Goal: Task Accomplishment & Management: Complete application form

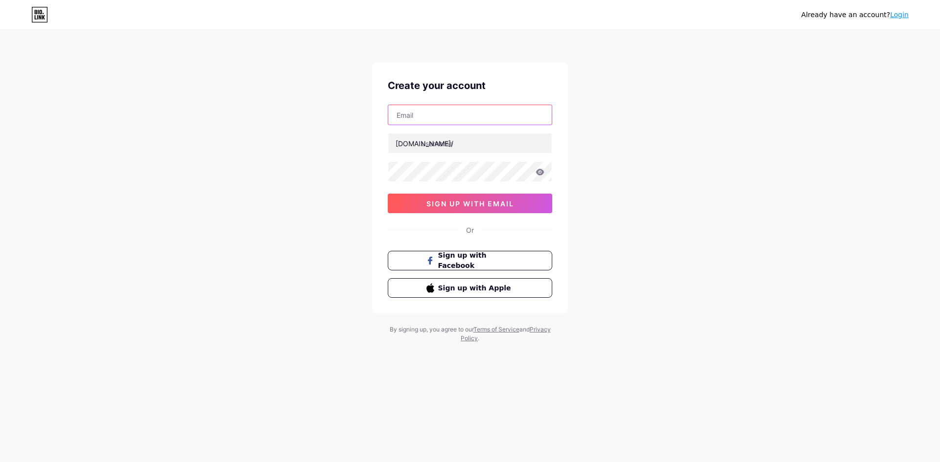
click at [430, 114] on input "text" at bounding box center [469, 115] width 163 height 20
type input "[EMAIL_ADDRESS][DOMAIN_NAME]"
click at [453, 142] on input "text" at bounding box center [469, 144] width 163 height 20
type input "pasang178daftar"
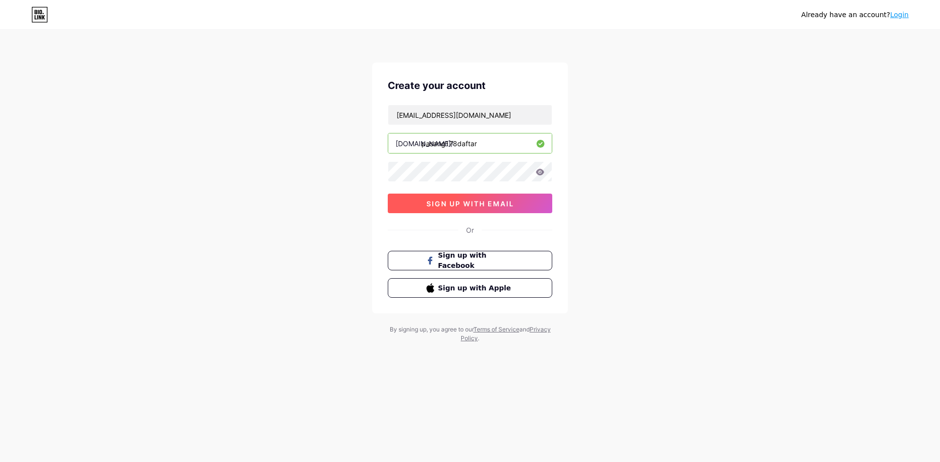
click at [435, 201] on span "sign up with email" at bounding box center [470, 204] width 88 height 8
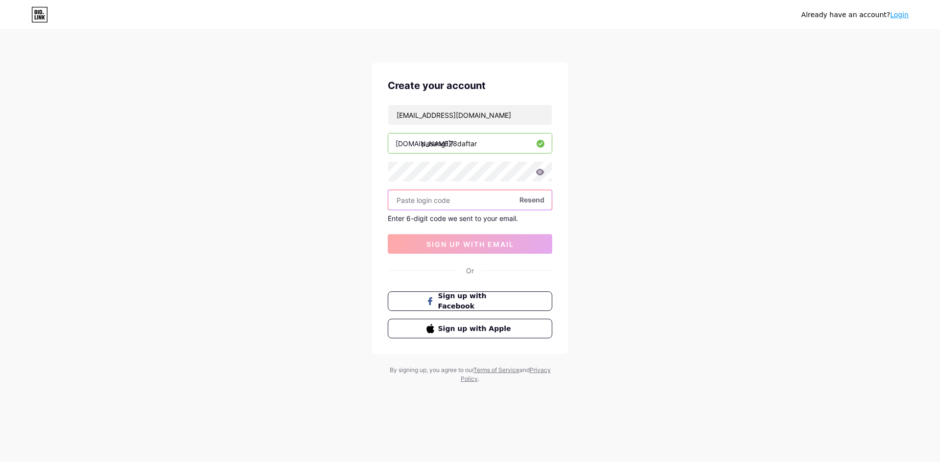
click at [467, 205] on input "text" at bounding box center [469, 200] width 163 height 20
click at [535, 200] on span "Resend" at bounding box center [531, 200] width 25 height 10
paste input "154948"
type input "154948"
click at [463, 245] on span "sign up with email" at bounding box center [470, 244] width 88 height 8
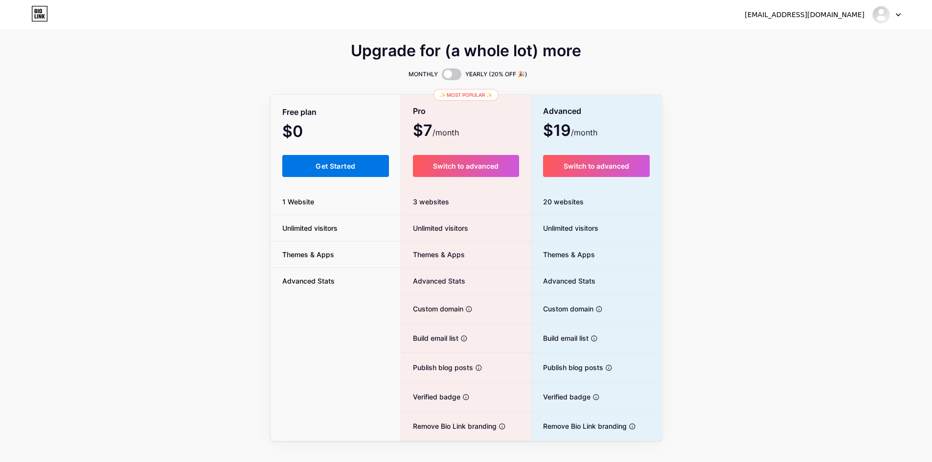
click at [319, 168] on span "Get Started" at bounding box center [336, 166] width 40 height 8
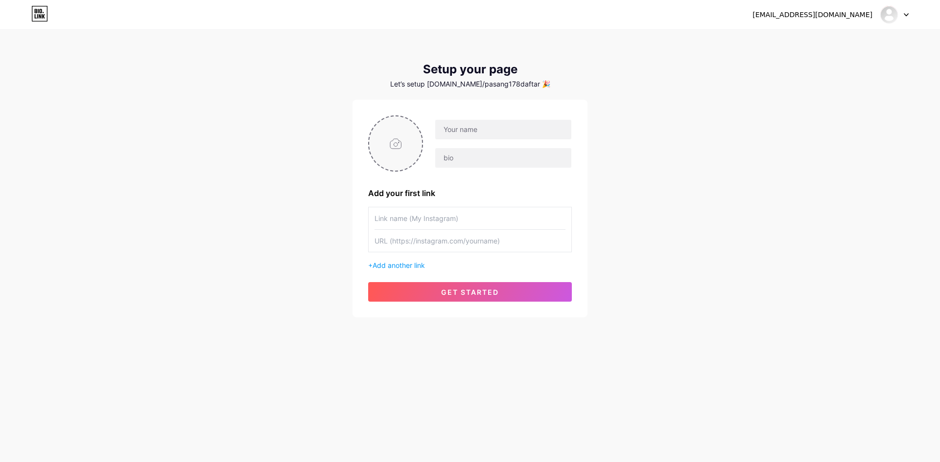
click at [393, 146] on input "file" at bounding box center [395, 143] width 53 height 54
type input "C:\fakepath\iconluffy.webp"
click at [459, 131] on input "text" at bounding box center [503, 130] width 136 height 20
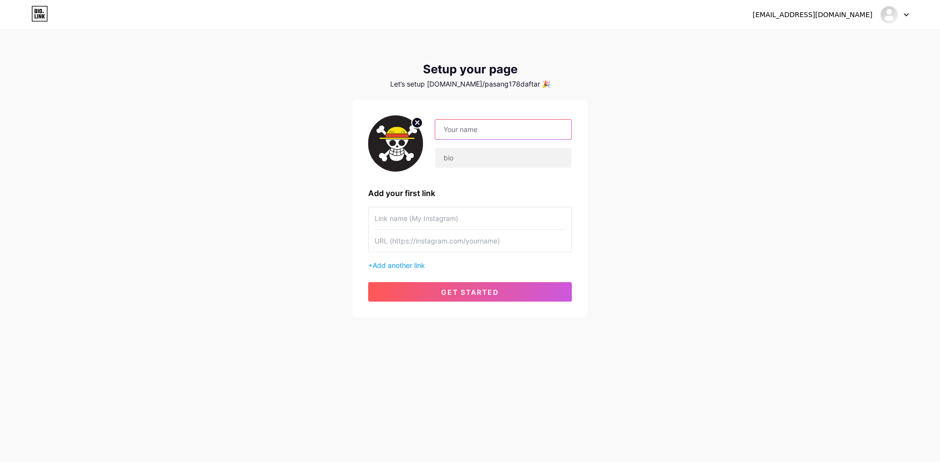
click at [476, 131] on input "text" at bounding box center [503, 130] width 136 height 20
type input "PASANG178"
click at [536, 163] on input "text" at bounding box center [503, 158] width 136 height 20
paste input "Pasang178 merupakan 10 situs togel terpercaya yang sangat banyak dimainkan oleh…"
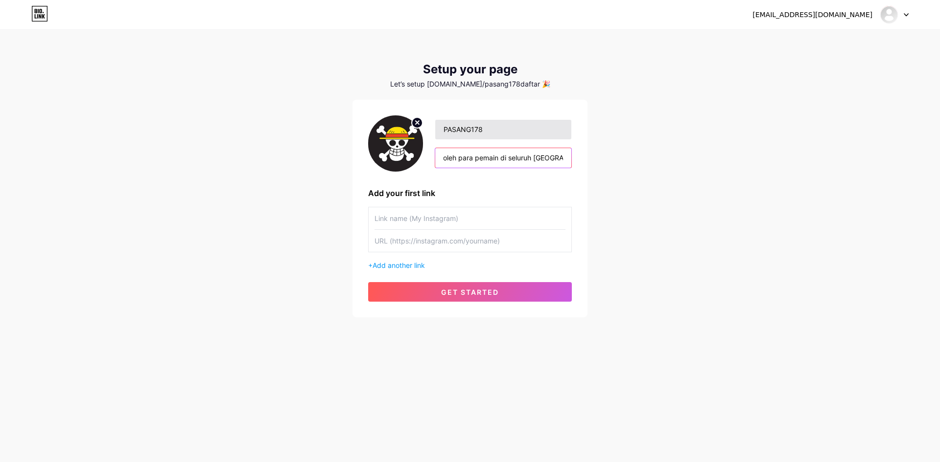
type input "Pasang178 merupakan 10 situs togel terpercaya yang sangat banyak dimainkan oleh…"
click at [487, 134] on input "PASANG178" at bounding box center [503, 130] width 136 height 20
type input "PASANG178 DAFTAR"
click at [410, 267] on span "Add another link" at bounding box center [398, 265] width 52 height 8
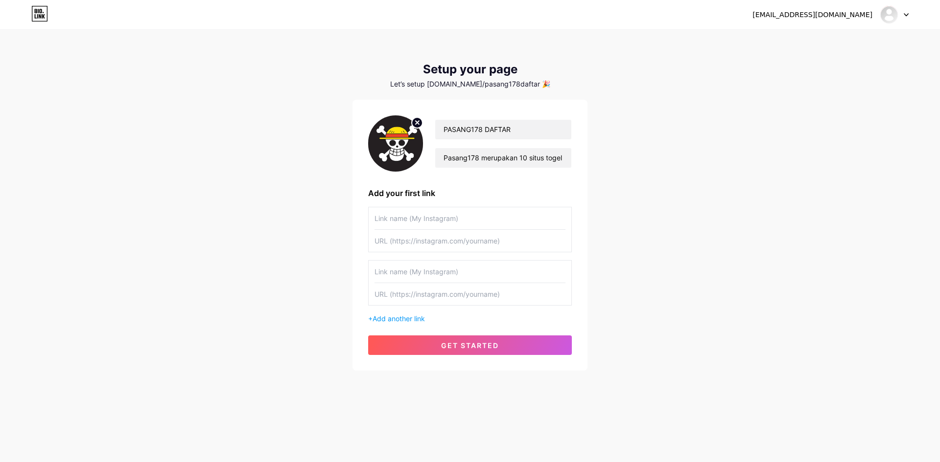
click at [411, 269] on input "text" at bounding box center [469, 272] width 191 height 22
click at [424, 226] on input "text" at bounding box center [469, 218] width 191 height 22
type input "DAFTAR"
click at [459, 245] on input "text" at bounding box center [469, 241] width 191 height 22
paste input "[URL][DOMAIN_NAME]"
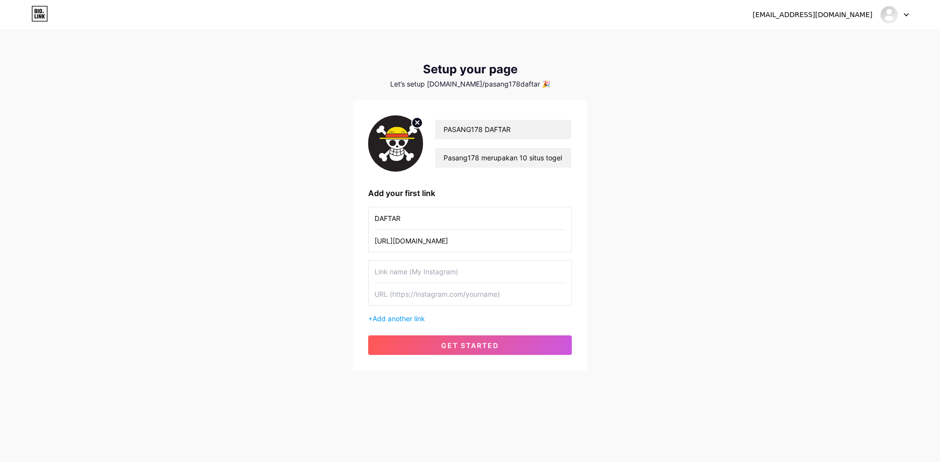
type input "[URL][DOMAIN_NAME]"
click at [425, 296] on input "text" at bounding box center [469, 294] width 191 height 22
paste input "[URL][DOMAIN_NAME]"
type input "[URL][DOMAIN_NAME]"
drag, startPoint x: 416, startPoint y: 279, endPoint x: 467, endPoint y: 256, distance: 55.8
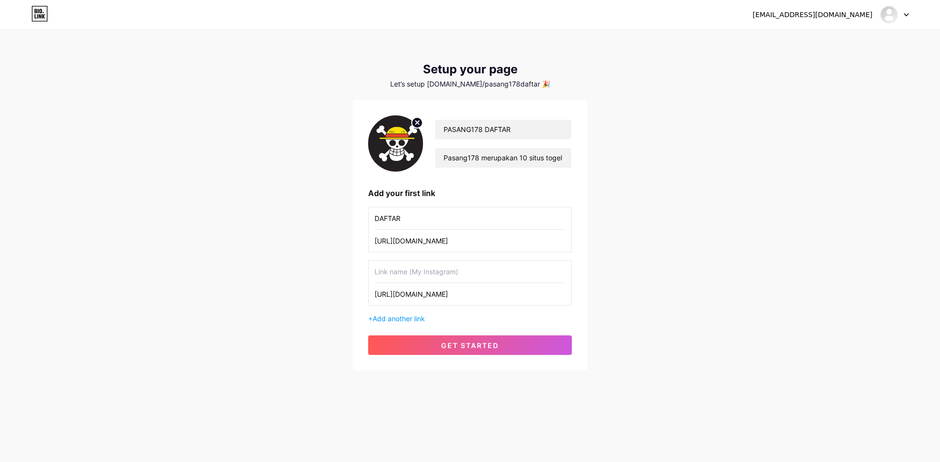
click at [425, 277] on input "text" at bounding box center [469, 272] width 191 height 22
type input "LOGIN"
click at [495, 349] on span "get started" at bounding box center [470, 346] width 58 height 8
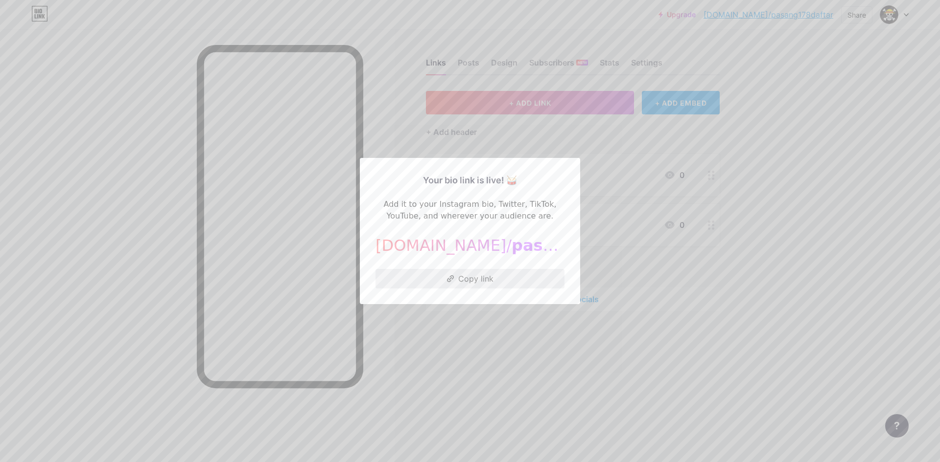
click at [475, 275] on button "Copy link" at bounding box center [469, 279] width 189 height 20
